Goal: Information Seeking & Learning: Understand process/instructions

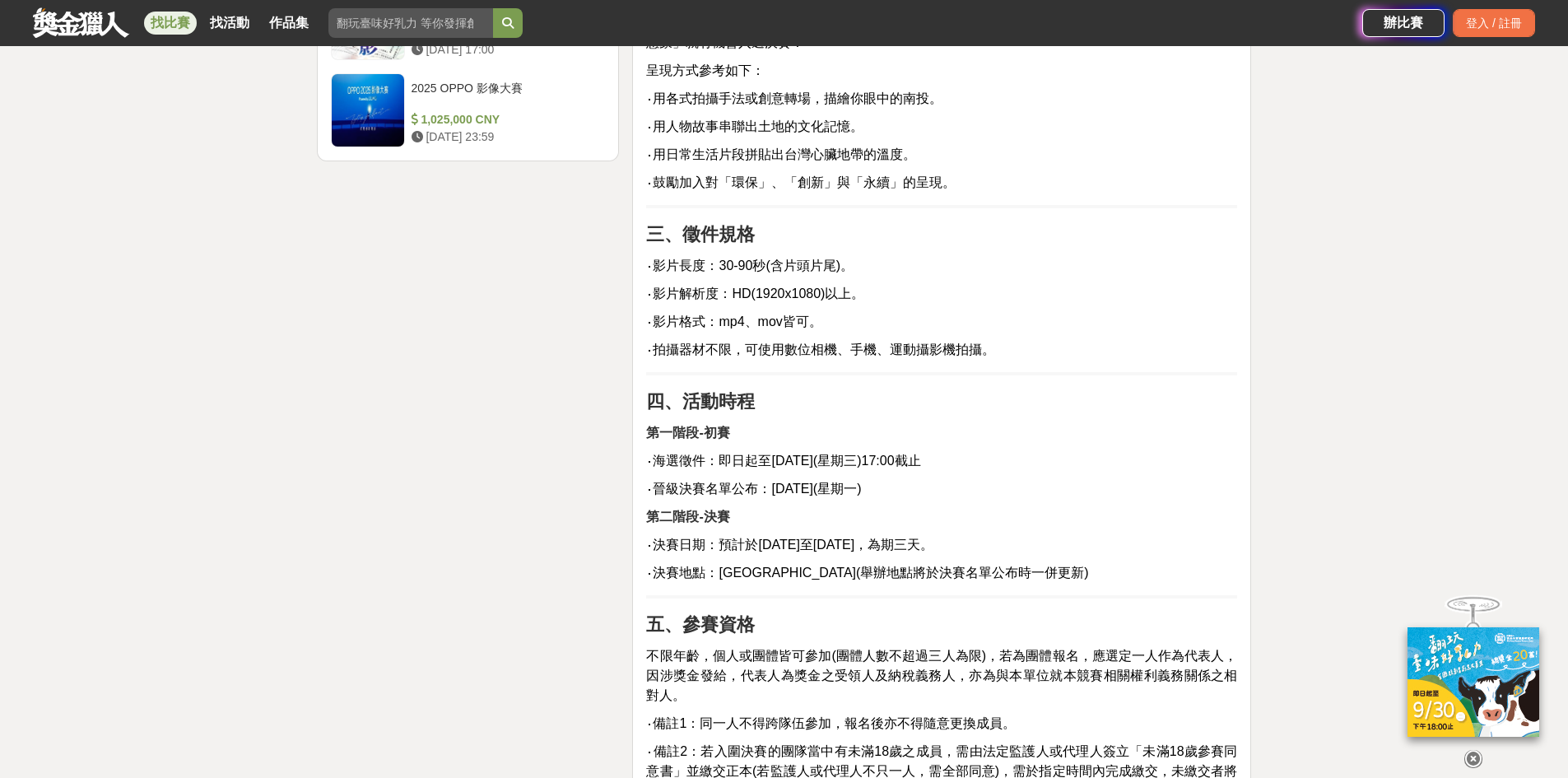
scroll to position [2387, 0]
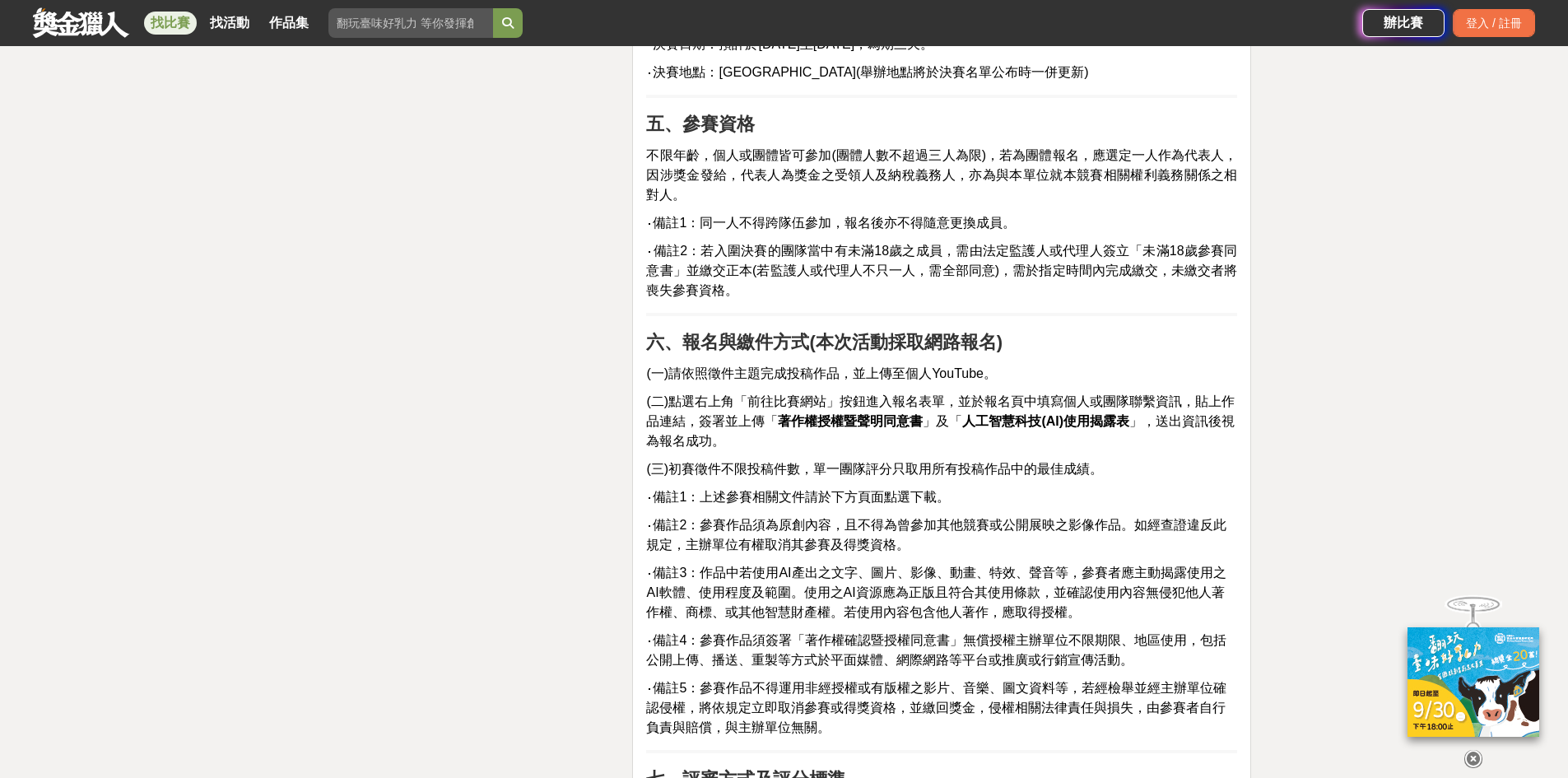
click at [750, 395] on span "(二)點選右上角「前往比賽網站」按鈕進入報名表單，並於報名頁中填寫個人或團隊聯繫資訊，貼上作品連結，簽署並上傳「 著作權授權暨聲明同意書 」及「 人工智慧科技…" at bounding box center [940, 421] width 589 height 53
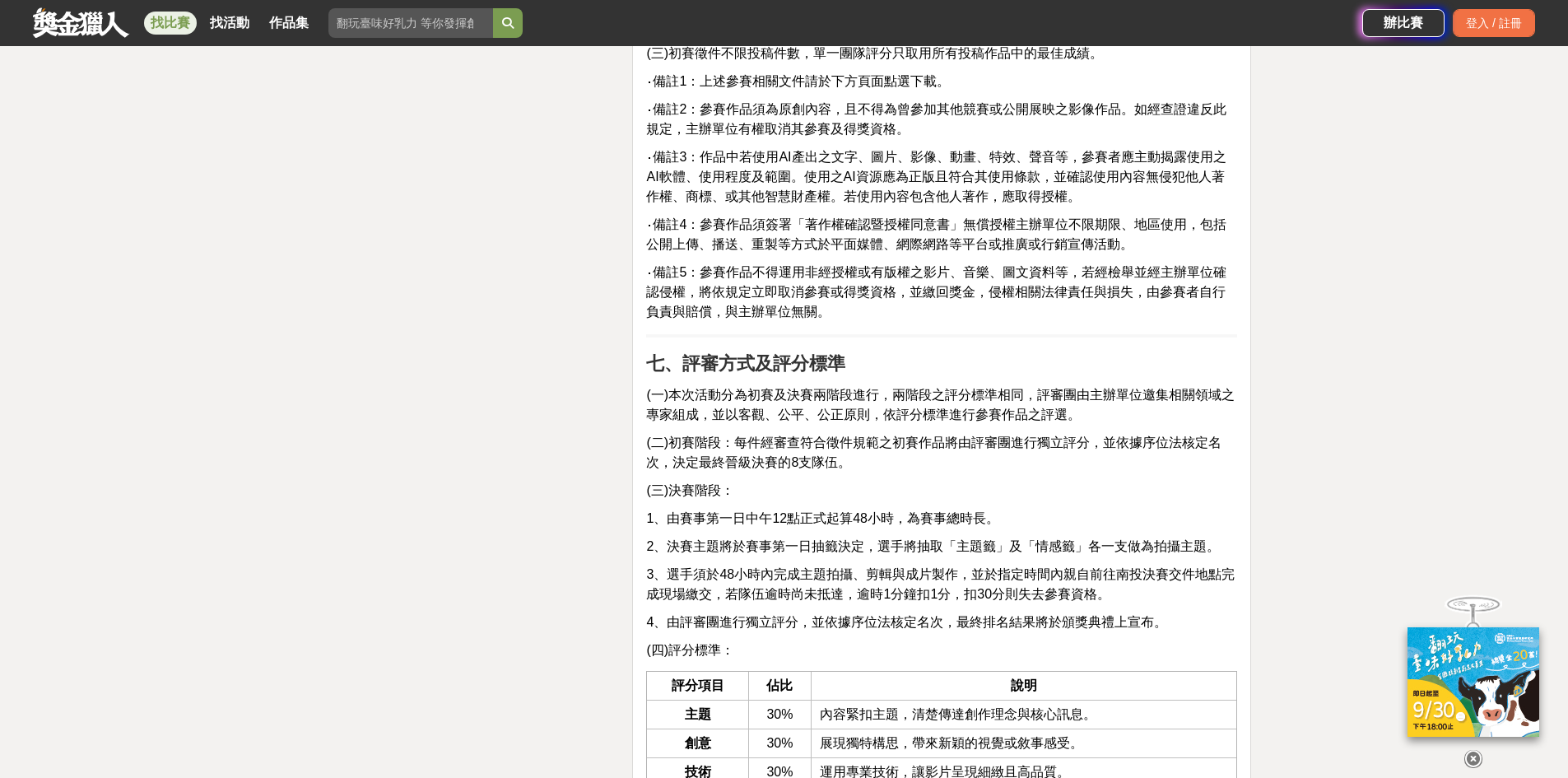
scroll to position [3375, 0]
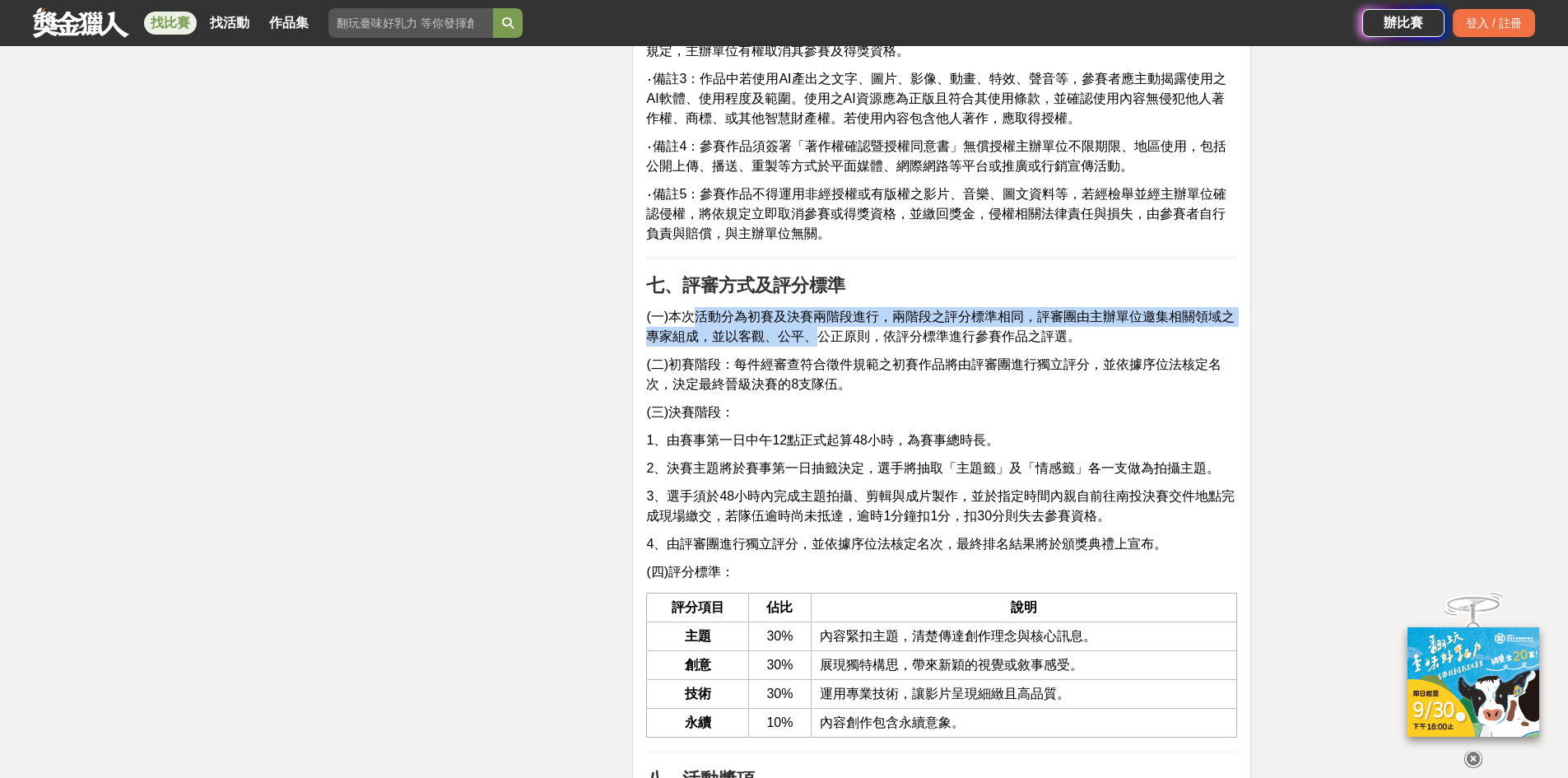
drag, startPoint x: 694, startPoint y: 304, endPoint x: 818, endPoint y: 333, distance: 127.3
click at [816, 324] on span "(一)本次活動分為初賽及決賽兩階段進行，兩階段之評分標準相同，評審團由主辦單位邀集相關領域之專家組成，並以客觀、公平、公正原則，依評分標準進行參賽作品之評選。" at bounding box center [940, 326] width 589 height 34
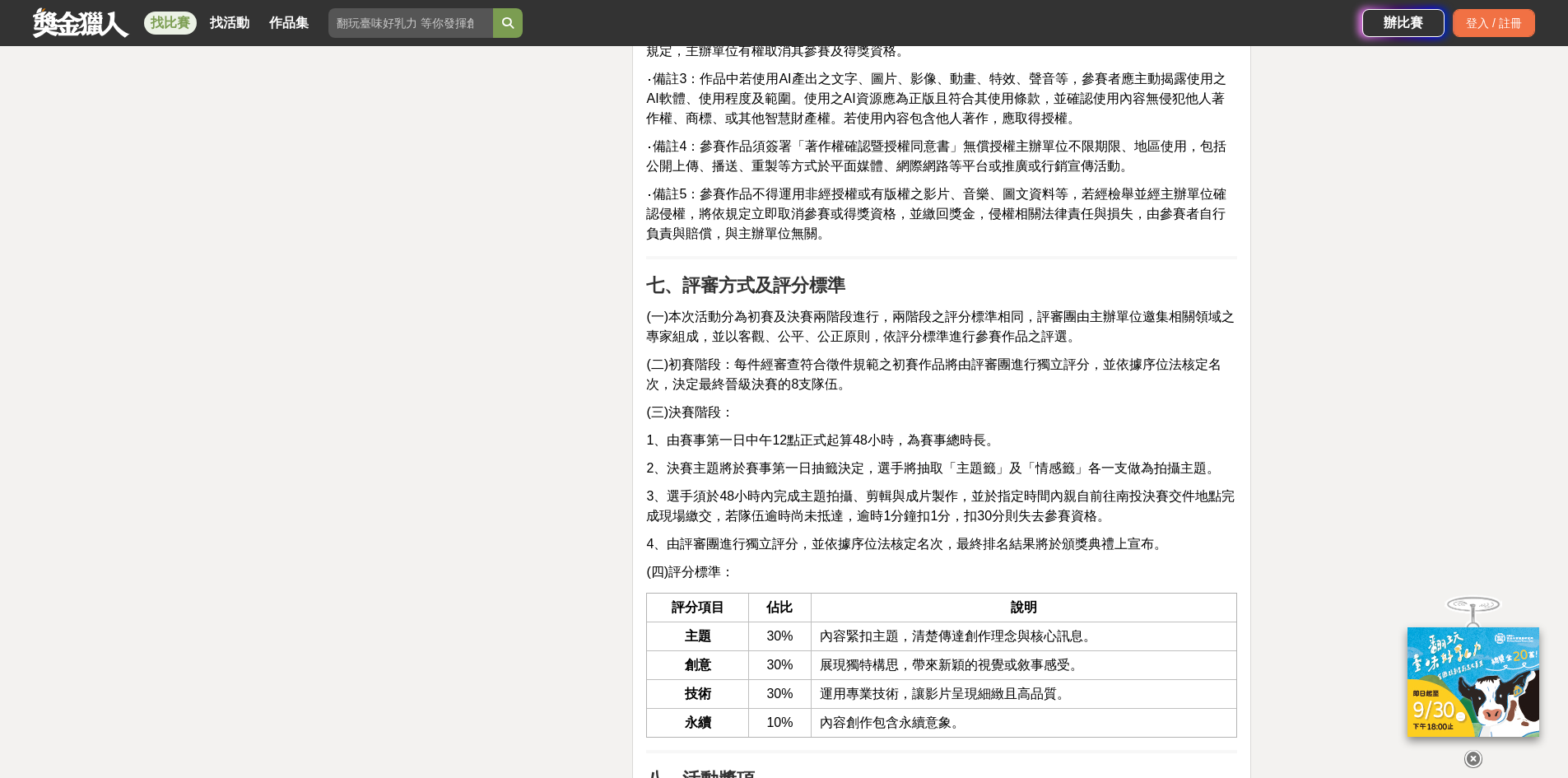
click at [819, 358] on span "(二)初賽階段：每件經審查符合徵件規範之初賽作品將由評審團進行獨立評分，並依據序位法核定名次，決定最終晉級決賽的8支隊伍。" at bounding box center [934, 374] width 575 height 34
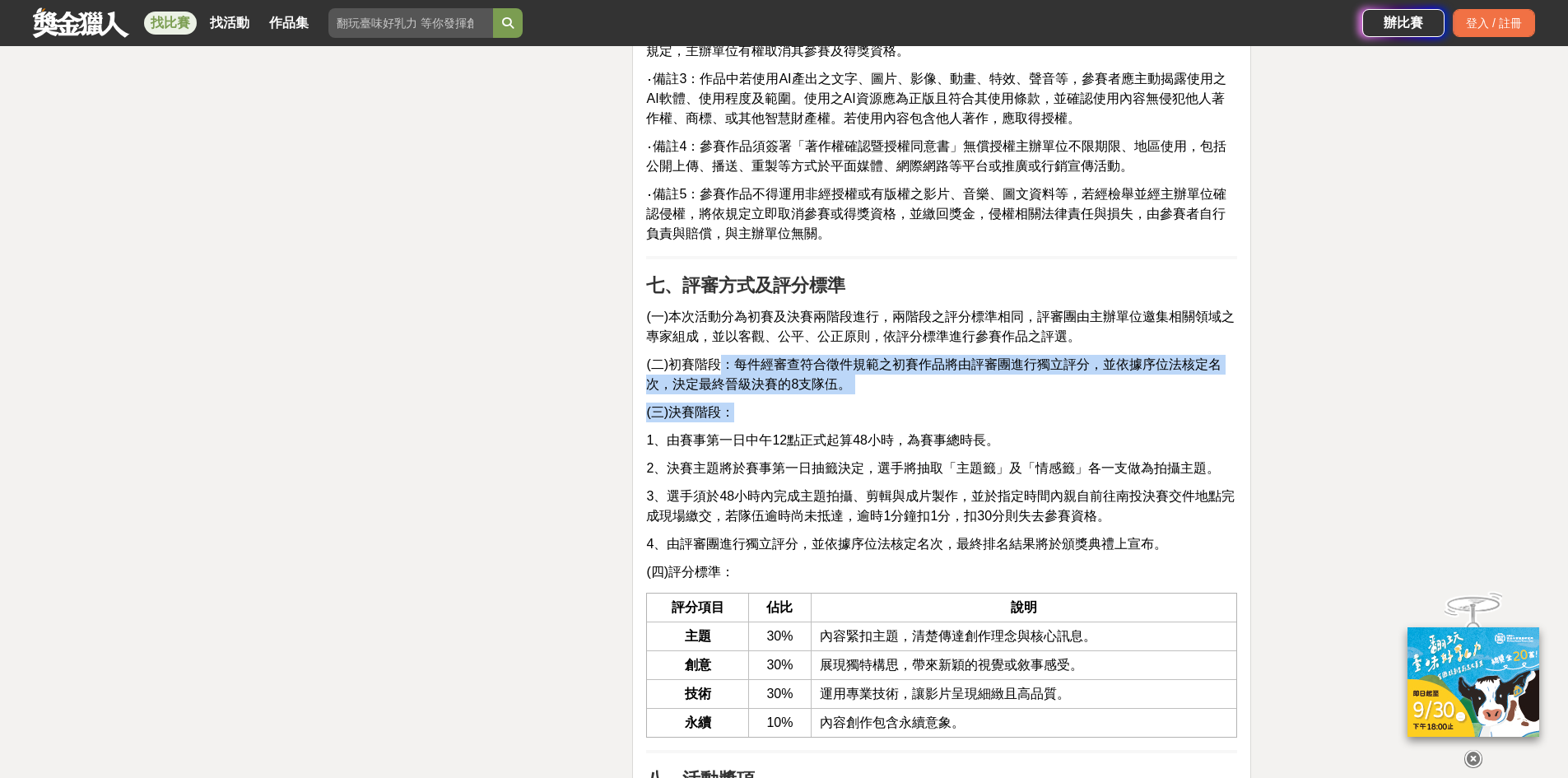
drag, startPoint x: 740, startPoint y: 339, endPoint x: 942, endPoint y: 393, distance: 209.1
click at [942, 402] on p "(三)決賽階段：" at bounding box center [941, 412] width 591 height 20
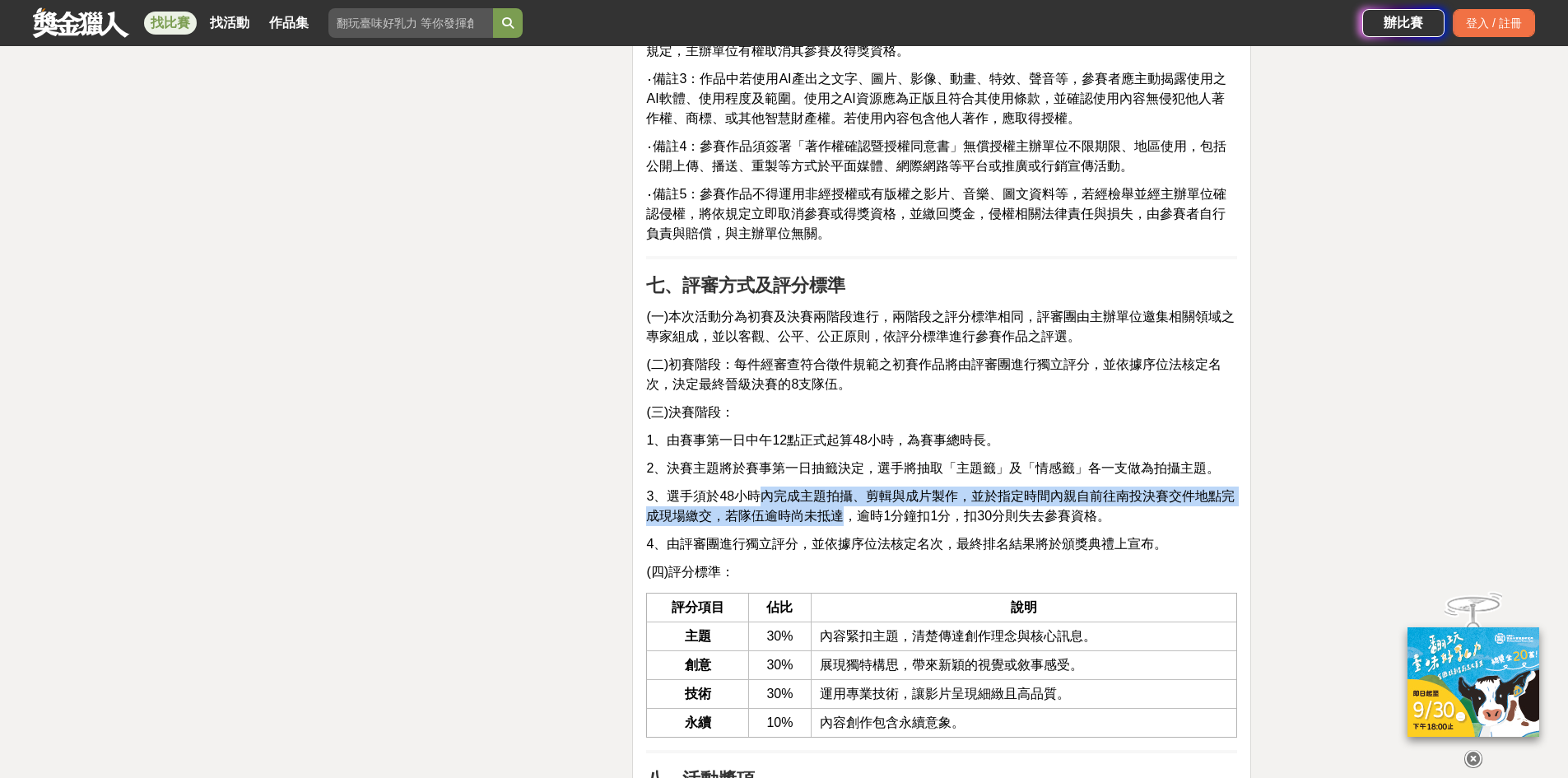
drag, startPoint x: 756, startPoint y: 475, endPoint x: 855, endPoint y: 500, distance: 102.1
click at [855, 500] on span "3、選手須於48小時內完成主題拍攝、剪輯與成片製作，並於指定時間內親自前往南投決賽交件地點完成現場繳交，若隊伍逾時尚未抵達，逾時1分鐘扣1分，扣30分則失去參…" at bounding box center [940, 505] width 589 height 34
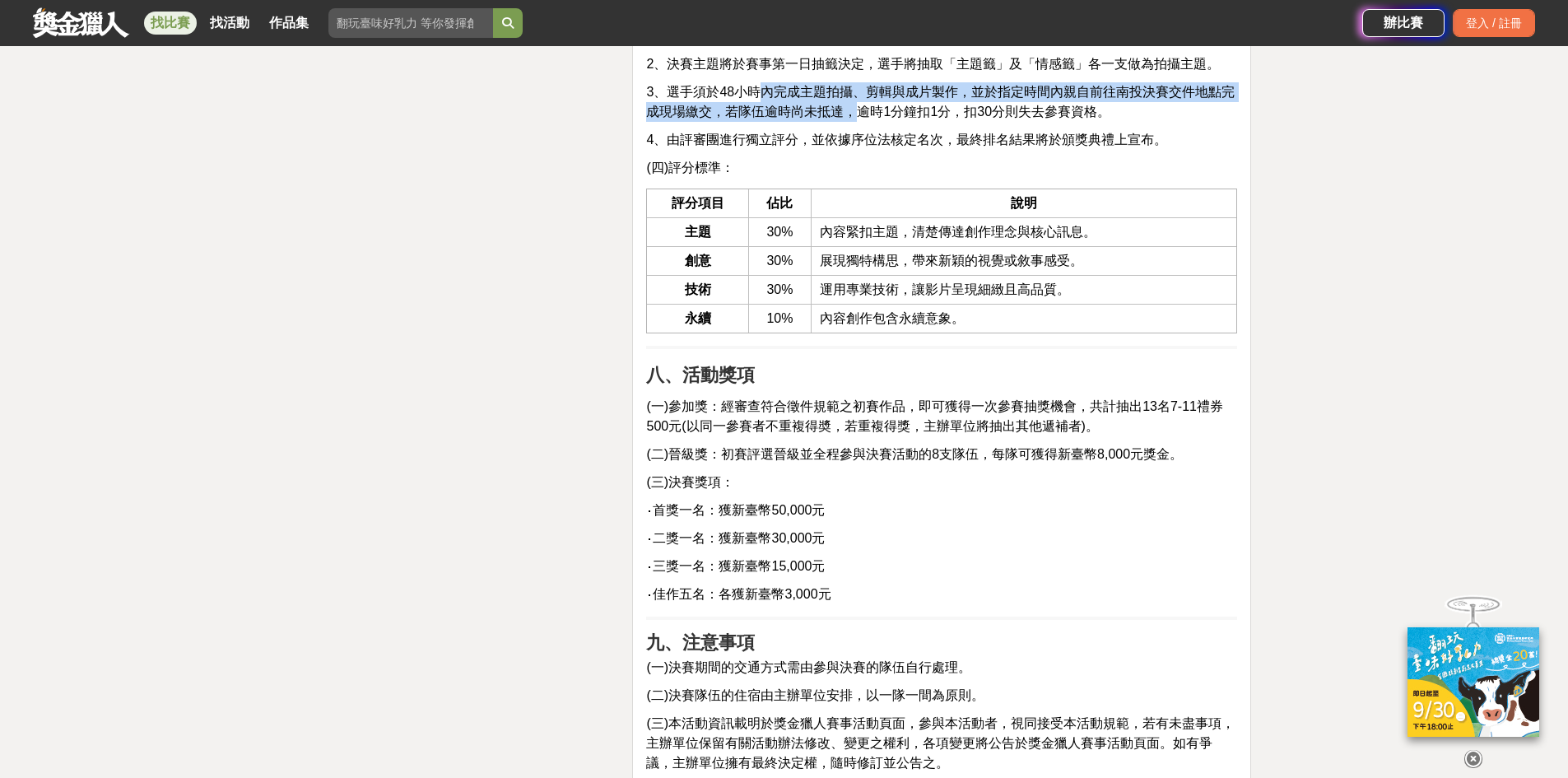
scroll to position [3786, 0]
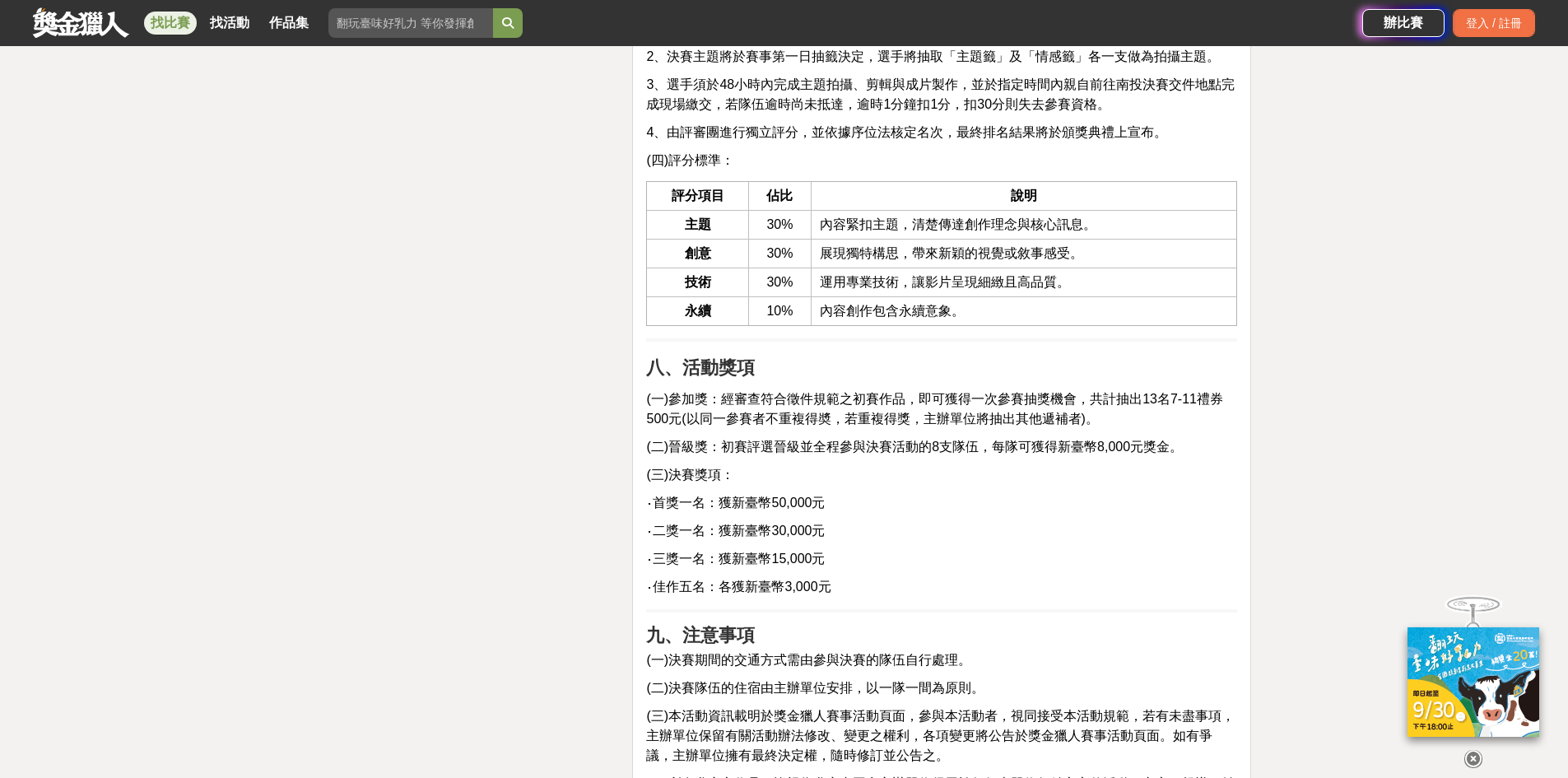
click at [856, 521] on p "‧二獎一名：獲新臺幣30,000元" at bounding box center [941, 530] width 591 height 20
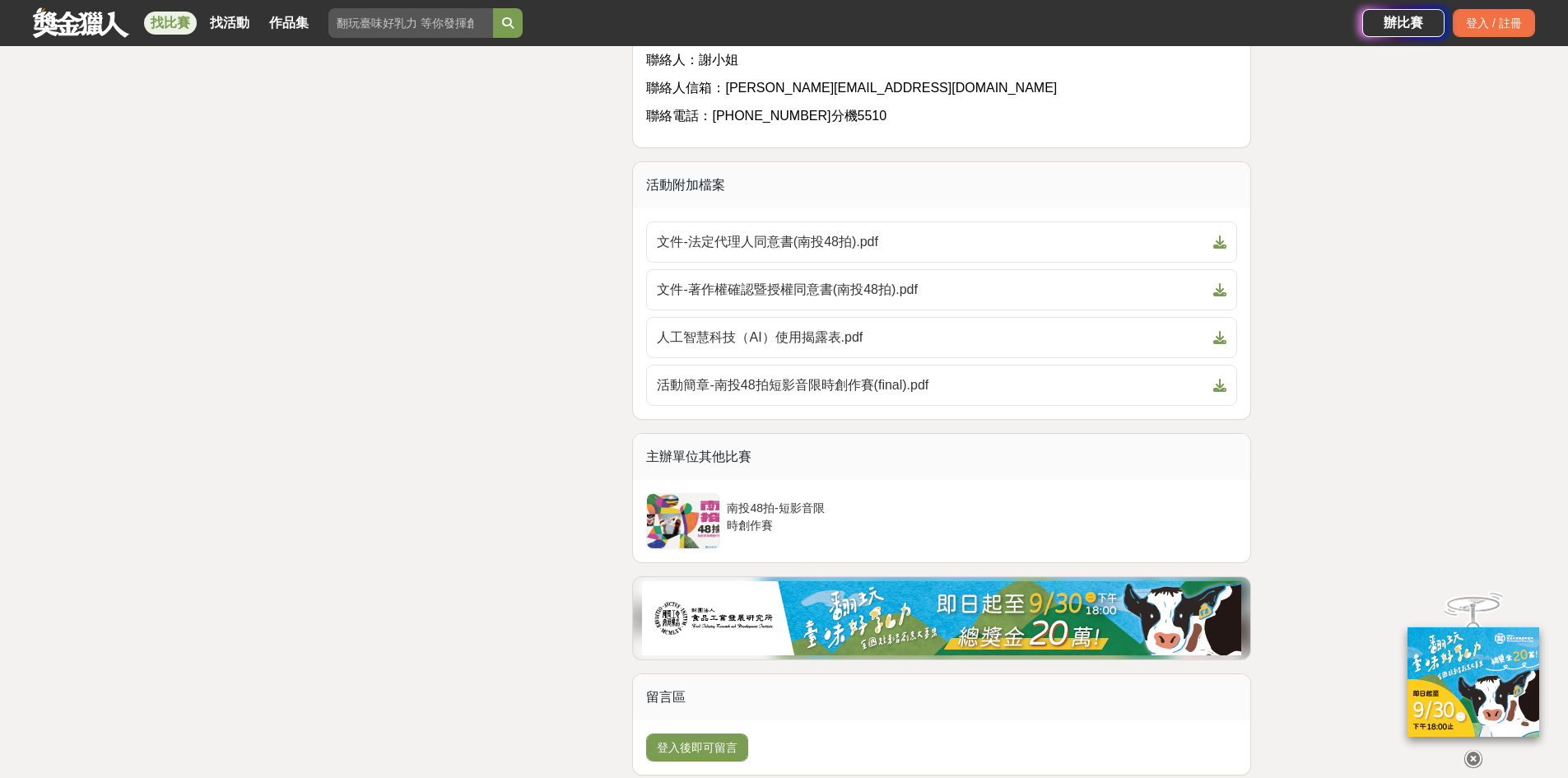
scroll to position [5138, 0]
